Goal: Navigation & Orientation: Understand site structure

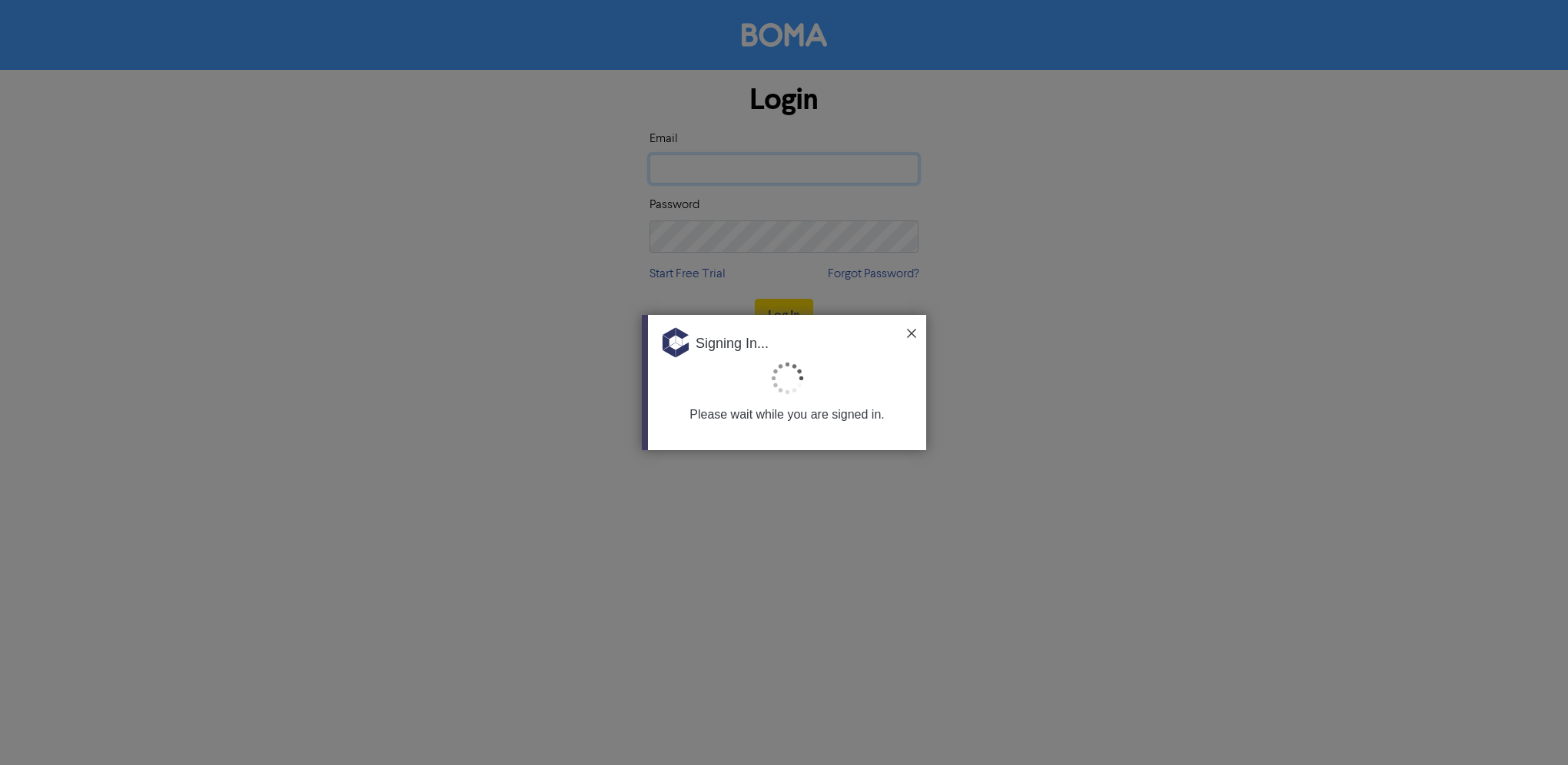
type input "[EMAIL_ADDRESS][DOMAIN_NAME]"
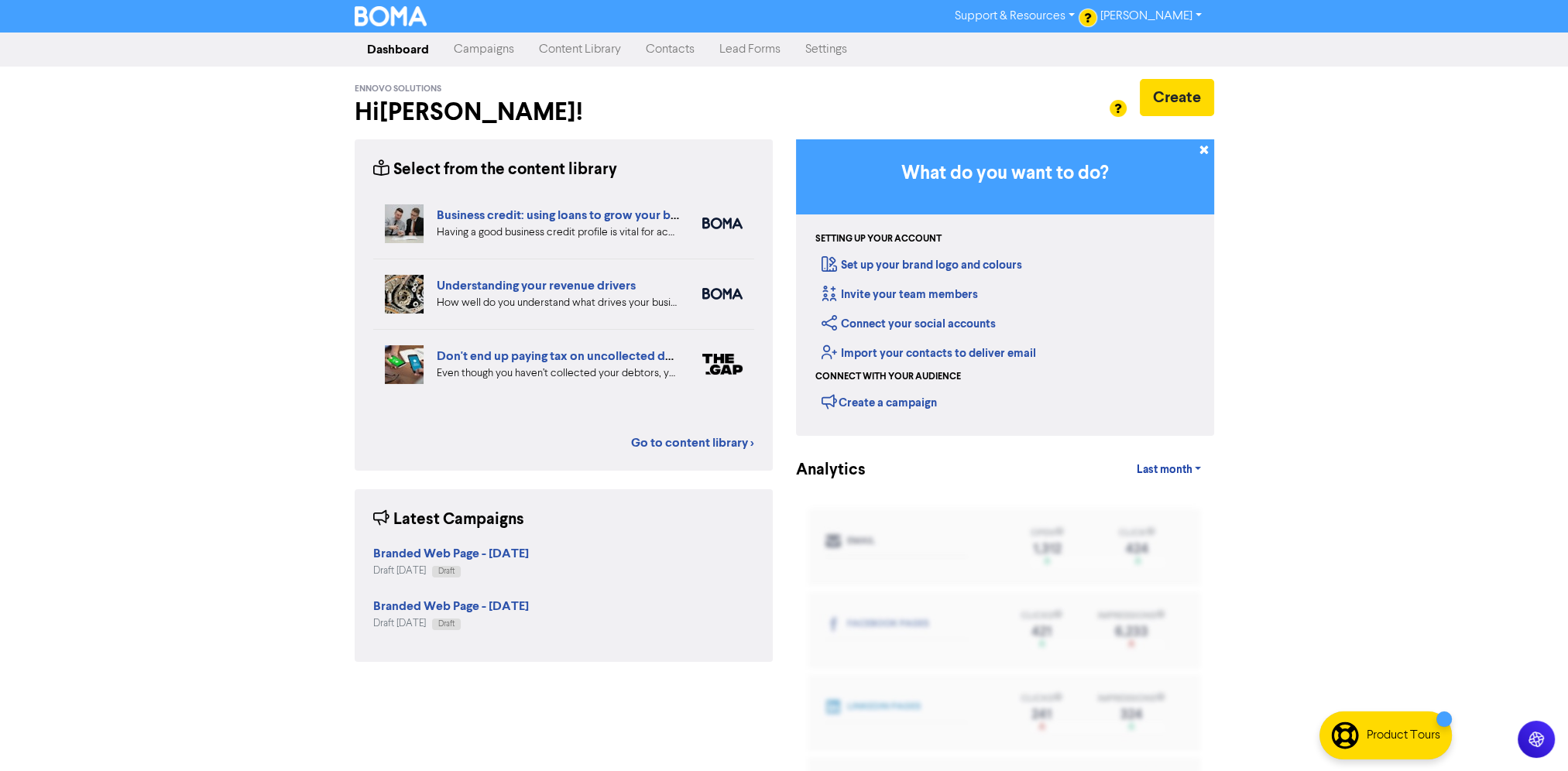
click at [504, 58] on link "Campaigns" at bounding box center [484, 49] width 85 height 31
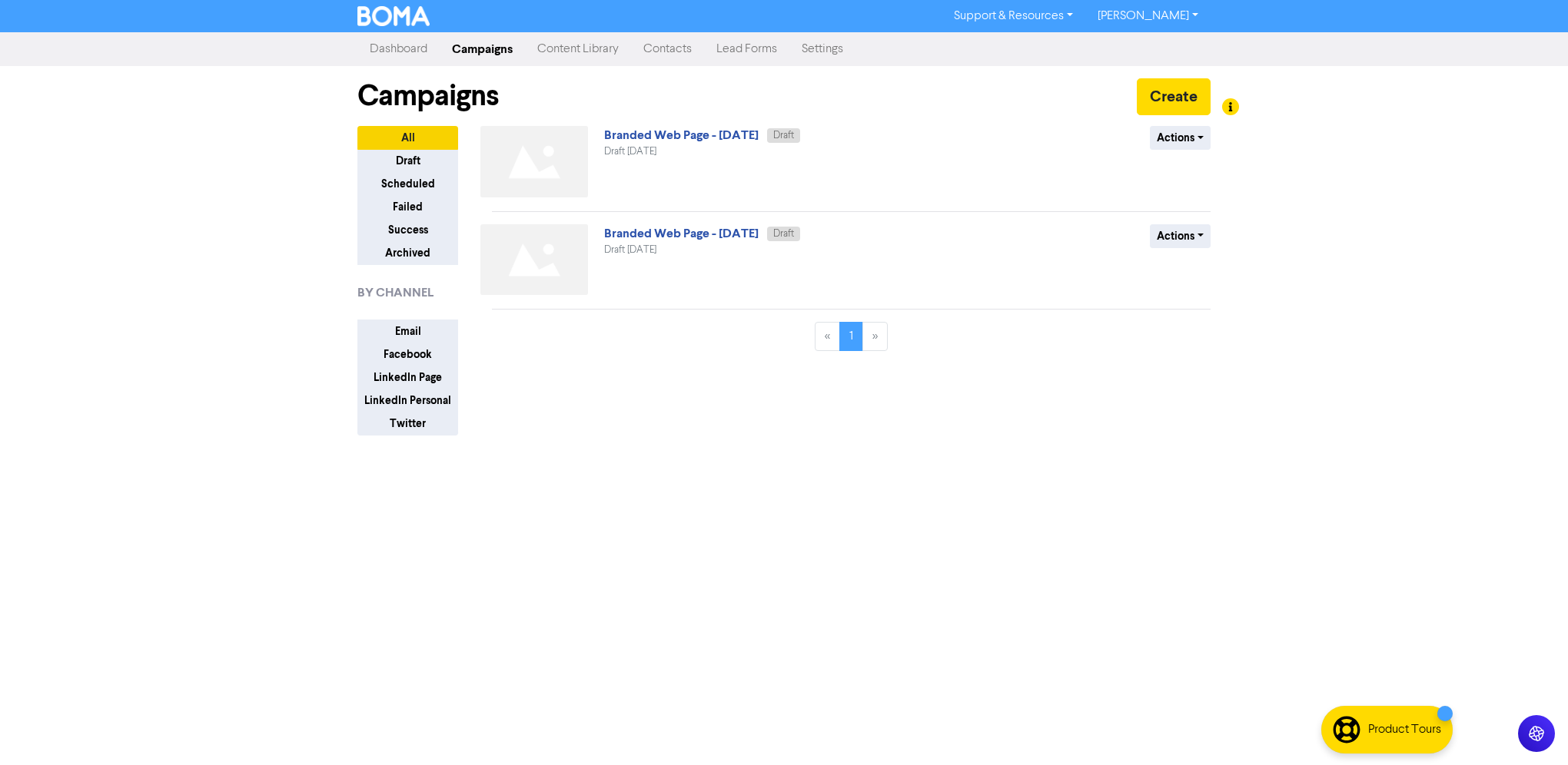
click at [631, 49] on link "Content Library" at bounding box center [577, 49] width 106 height 31
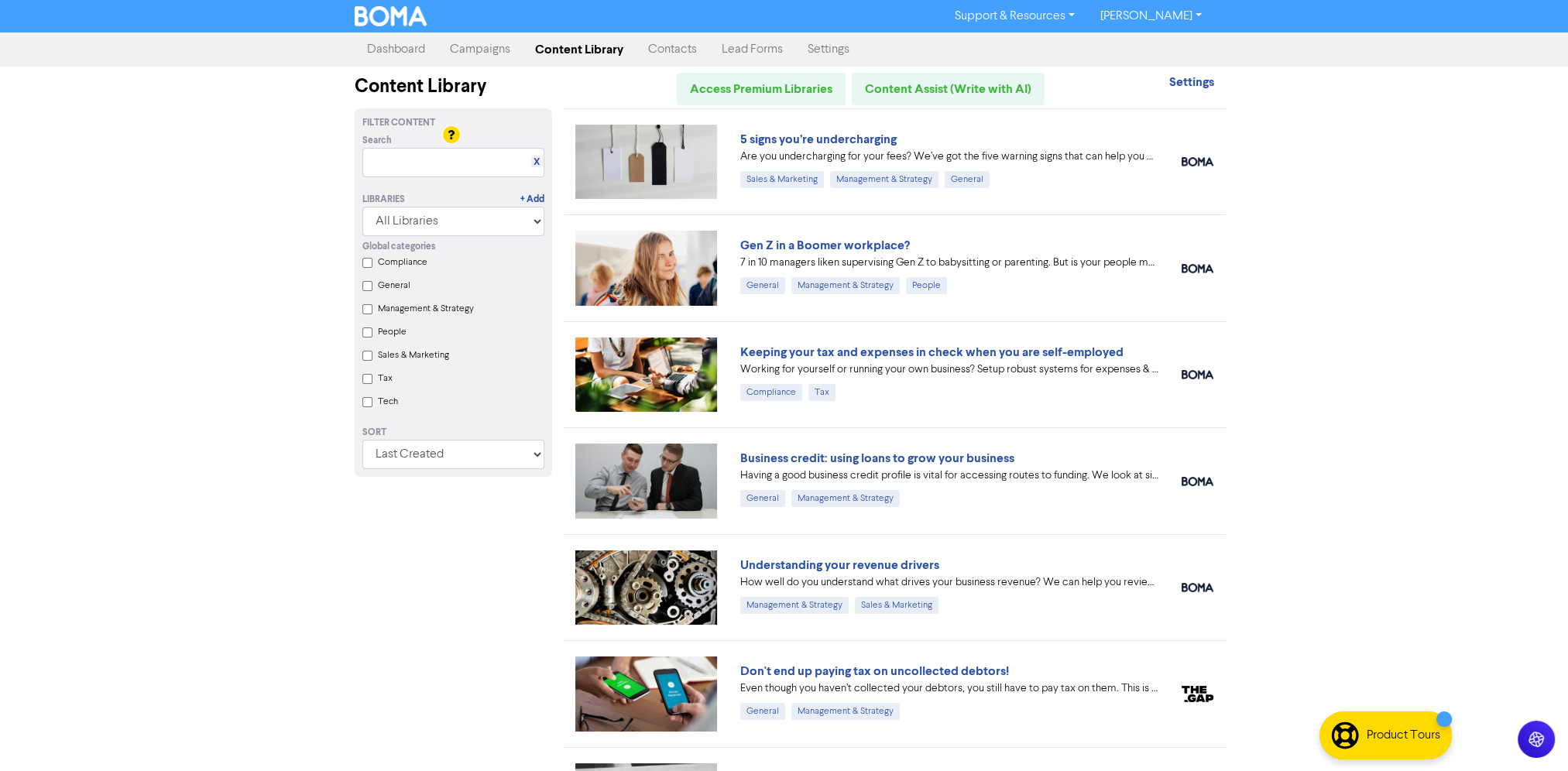
click at [862, 49] on link "Settings" at bounding box center [828, 49] width 67 height 31
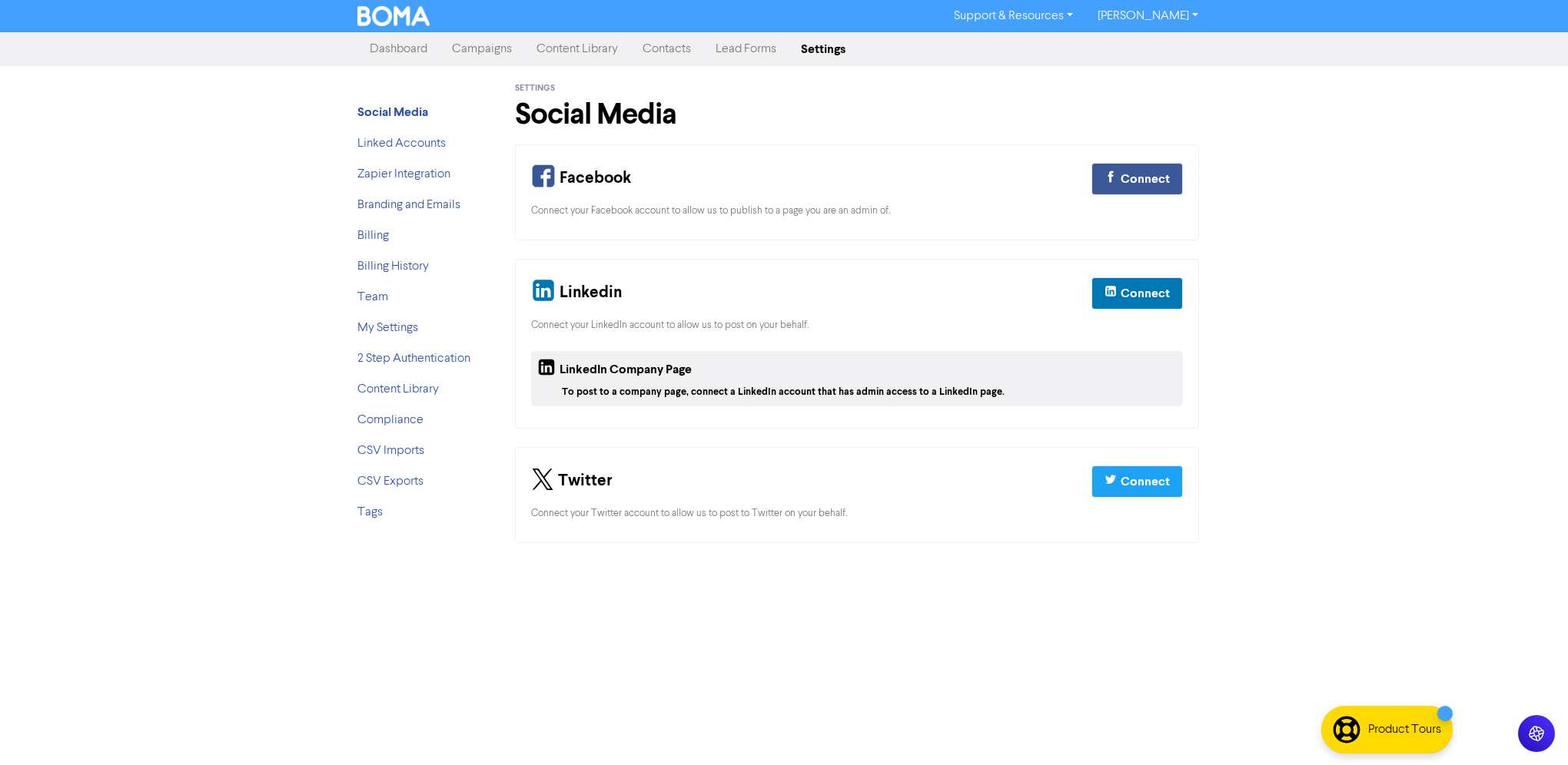
click at [408, 51] on link "Dashboard" at bounding box center [398, 49] width 82 height 31
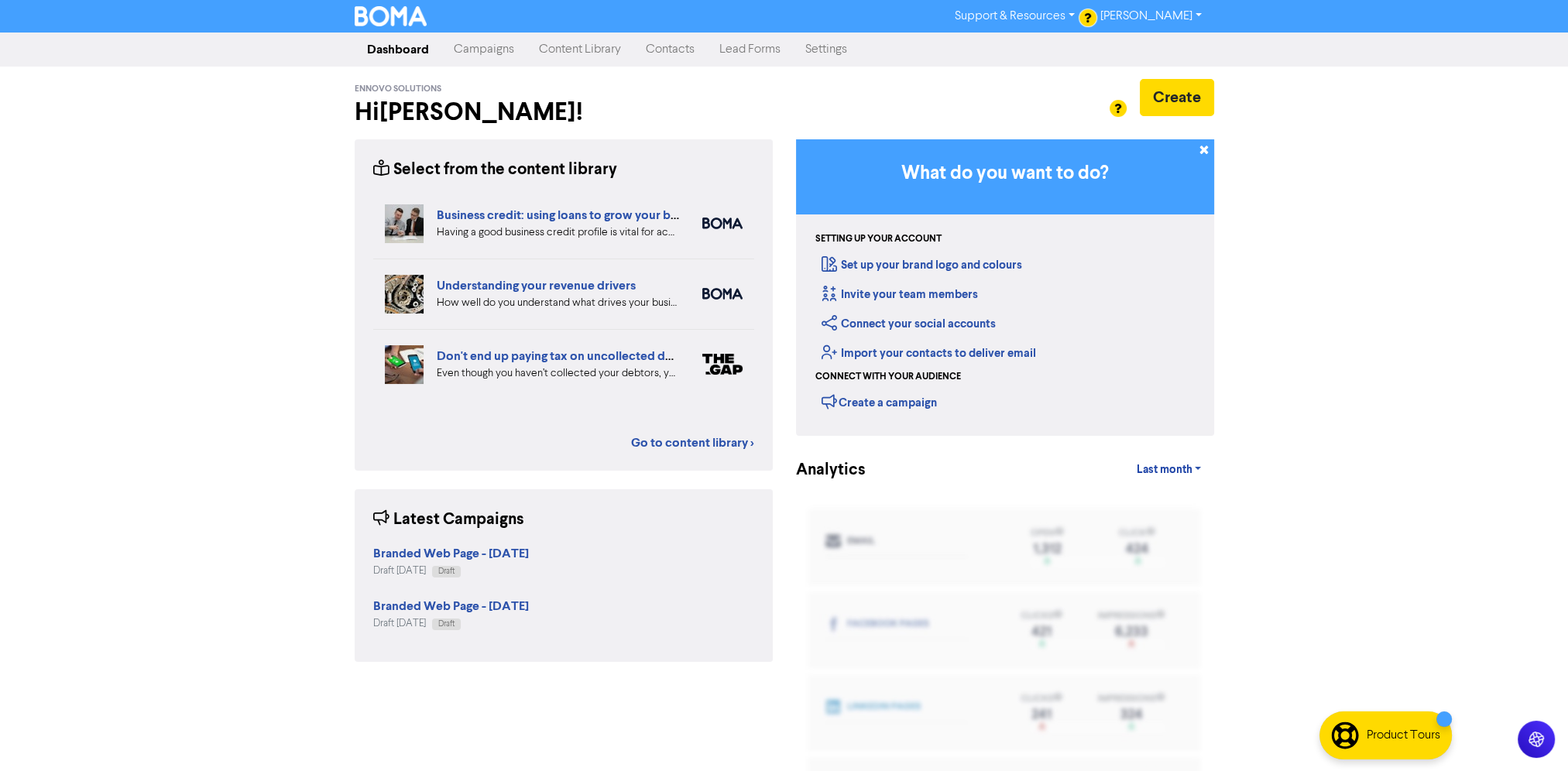
click at [505, 54] on link "Campaigns" at bounding box center [484, 49] width 85 height 31
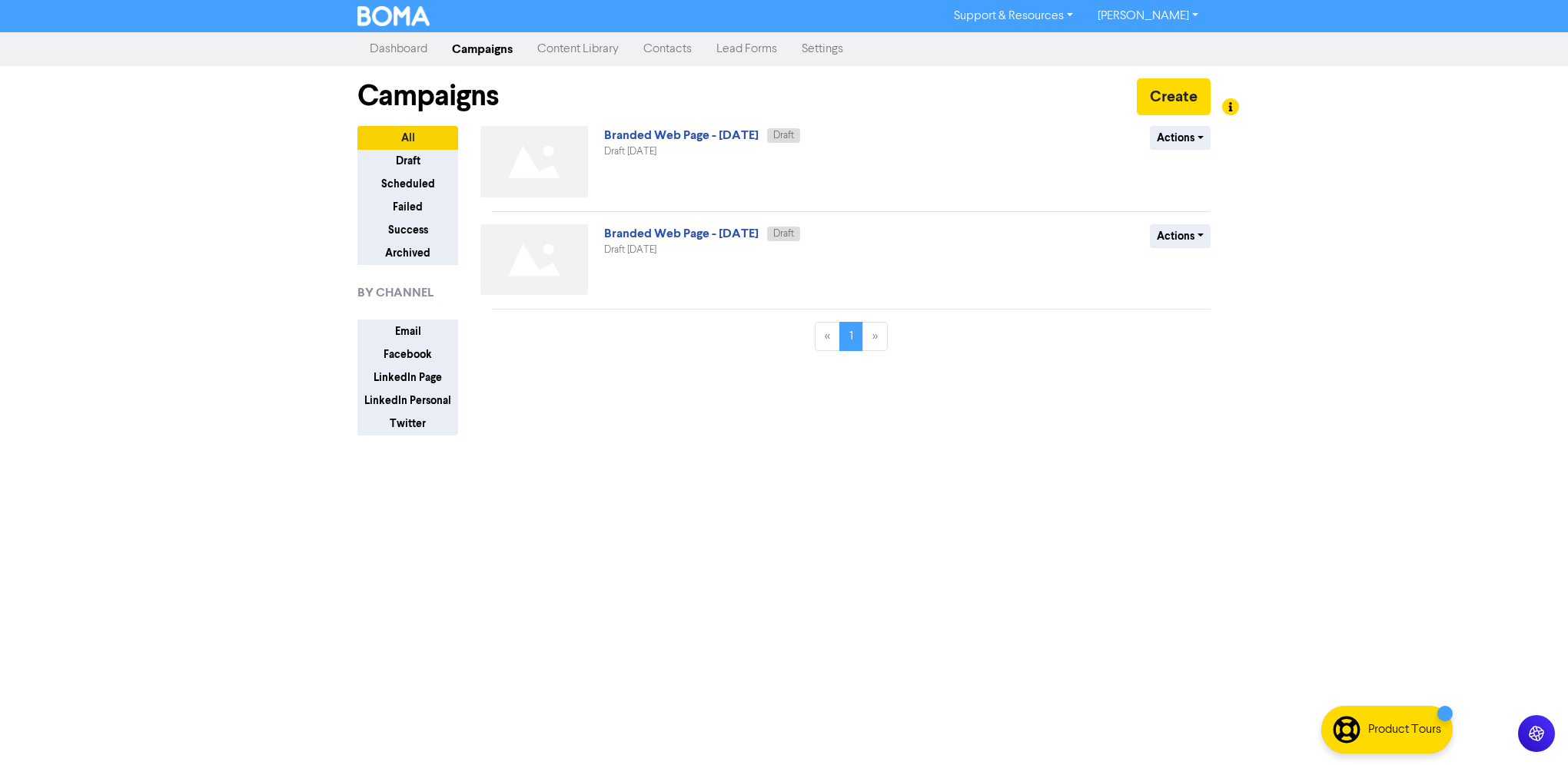
click at [1039, 13] on link "Support & Resources" at bounding box center [1013, 16] width 144 height 25
click at [992, 73] on button "FAQ & Guides" at bounding box center [1015, 67] width 145 height 18
click at [698, 55] on link "Contacts" at bounding box center [667, 49] width 73 height 31
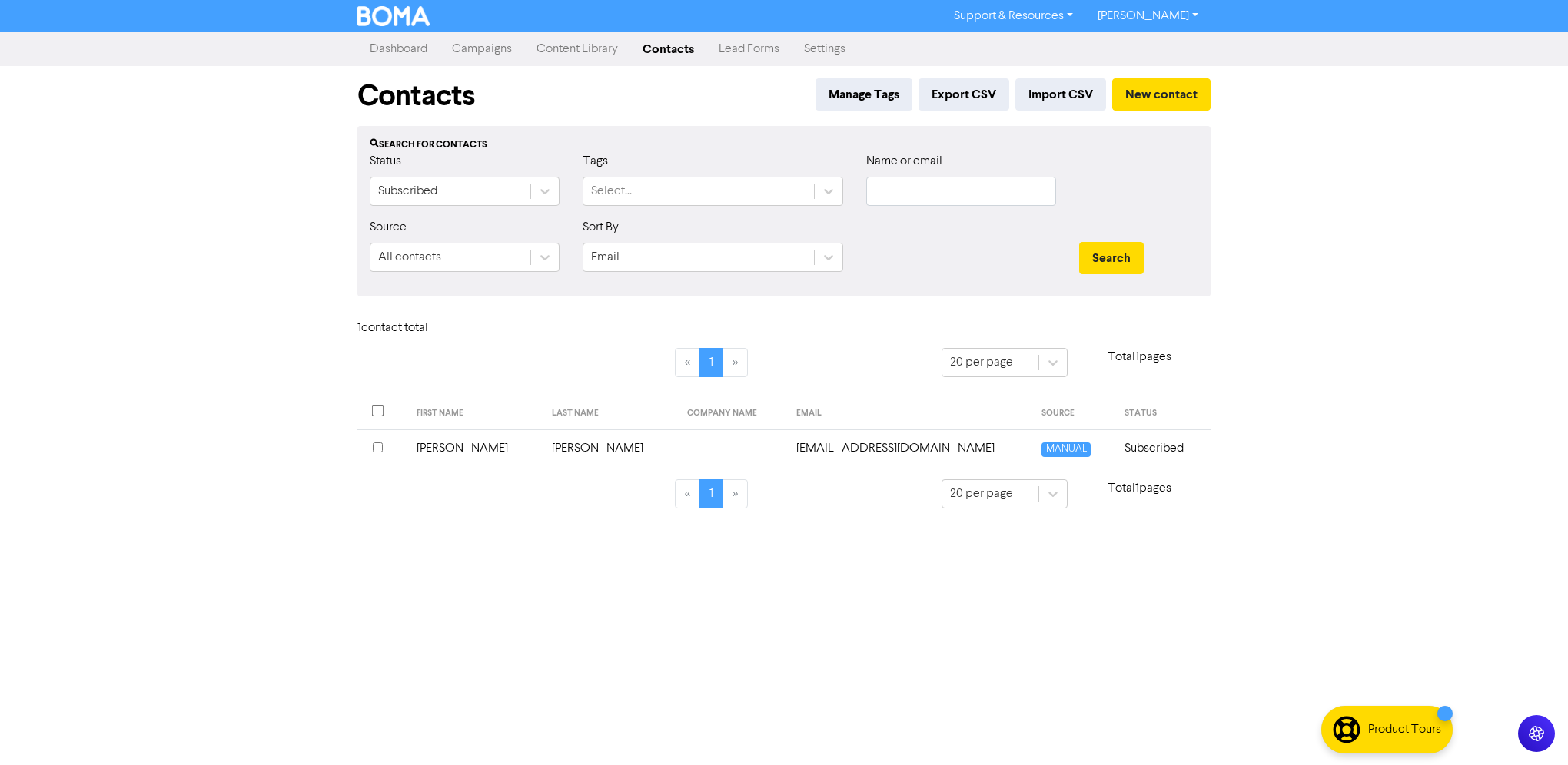
click at [792, 54] on link "Lead Forms" at bounding box center [749, 49] width 85 height 31
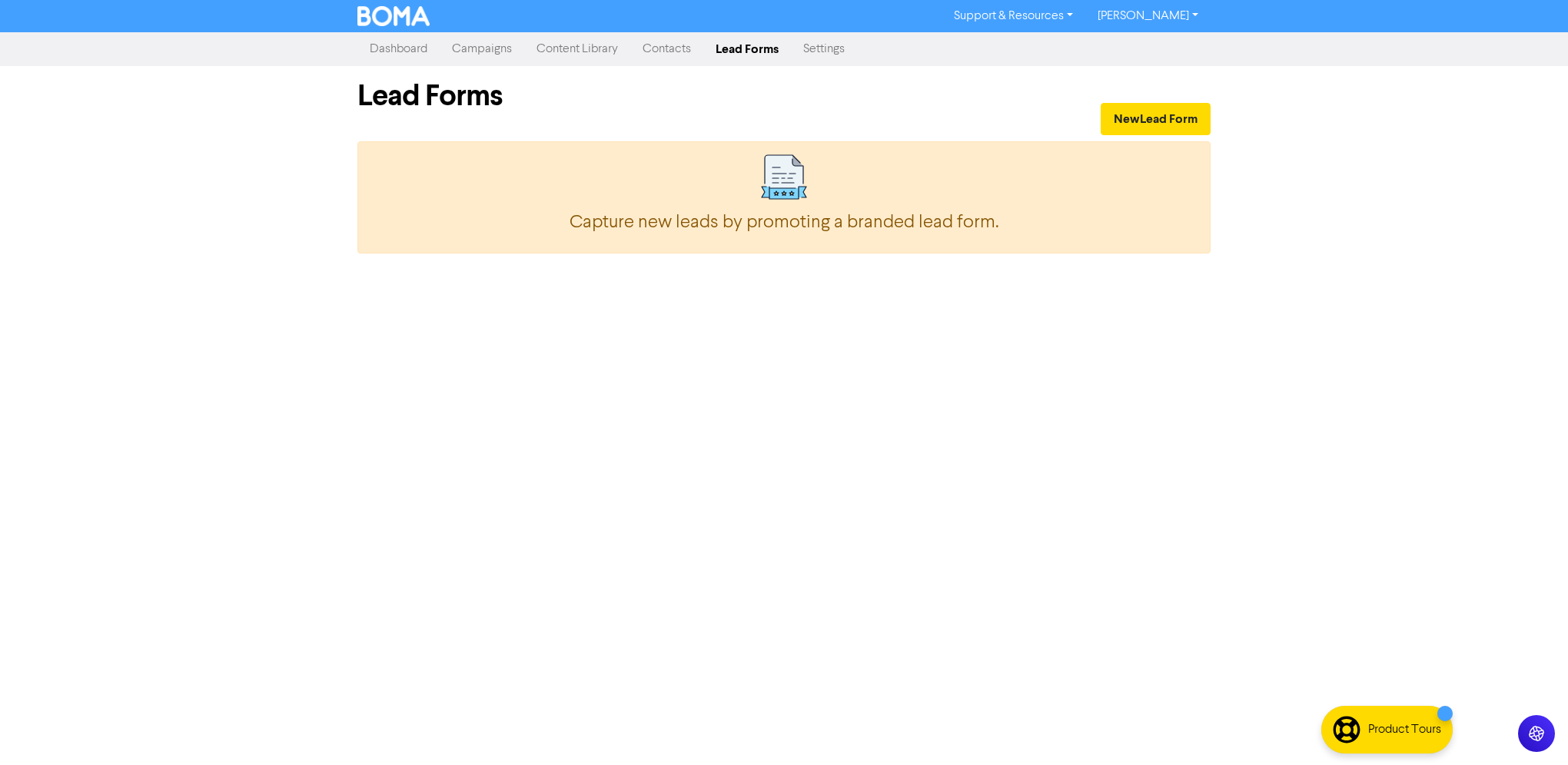
click at [857, 49] on link "Settings" at bounding box center [824, 49] width 66 height 31
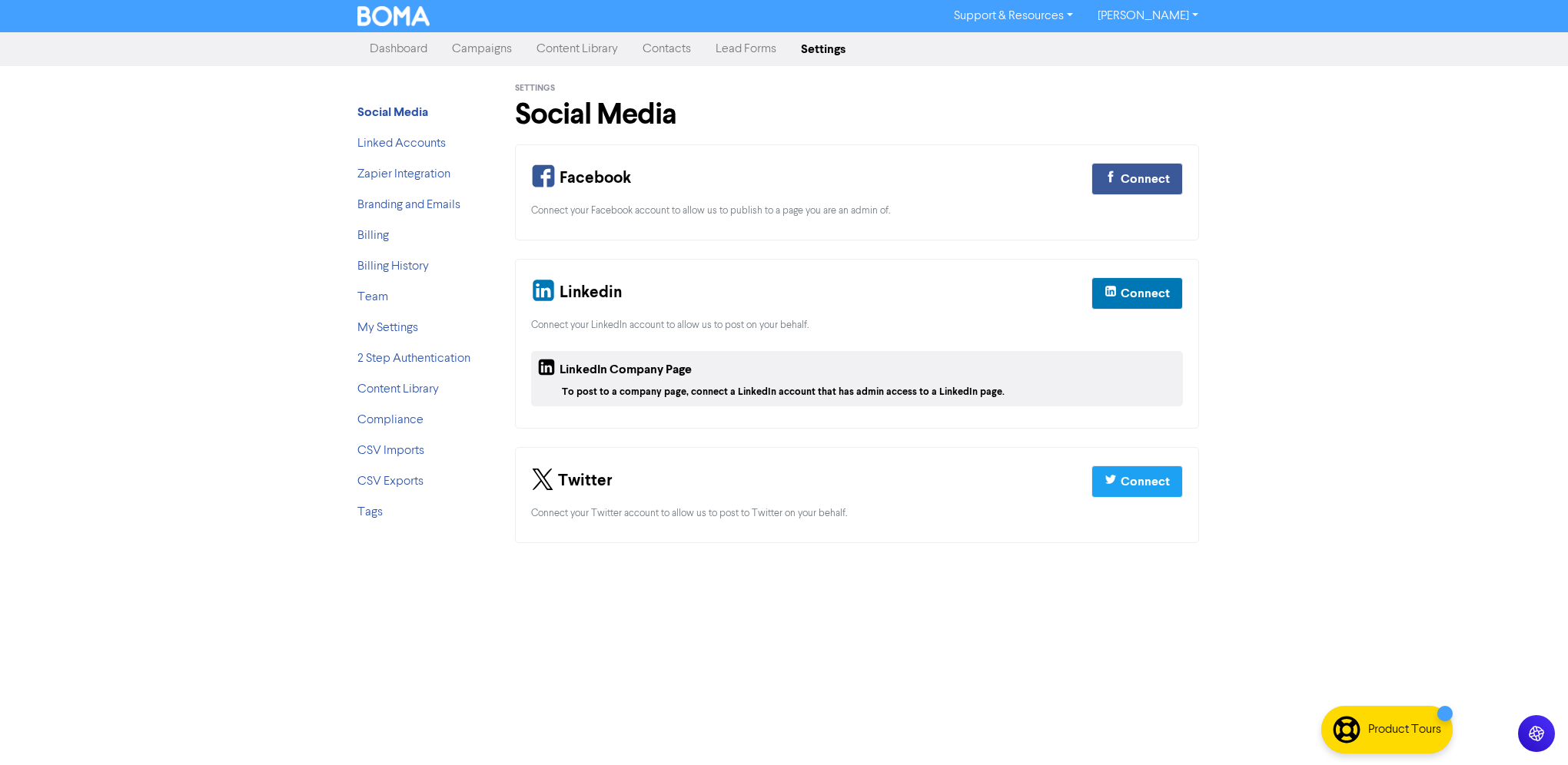
click at [1162, 18] on link "[PERSON_NAME]" at bounding box center [1147, 16] width 125 height 25
click at [1043, 14] on link "Support & Resources" at bounding box center [1013, 16] width 144 height 25
click at [1012, 89] on button "Marketing Education" at bounding box center [1015, 85] width 145 height 18
